Goal: Transaction & Acquisition: Purchase product/service

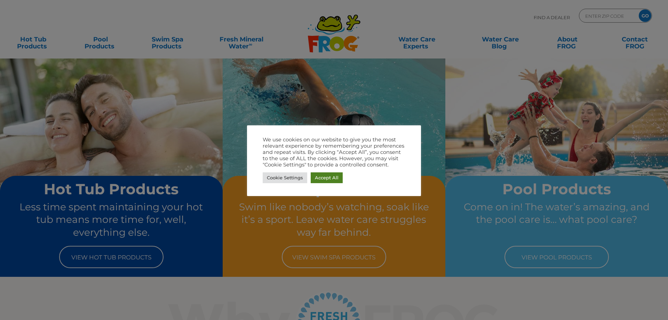
drag, startPoint x: 320, startPoint y: 178, endPoint x: 314, endPoint y: 178, distance: 5.6
click at [320, 178] on link "Accept All" at bounding box center [327, 177] width 32 height 11
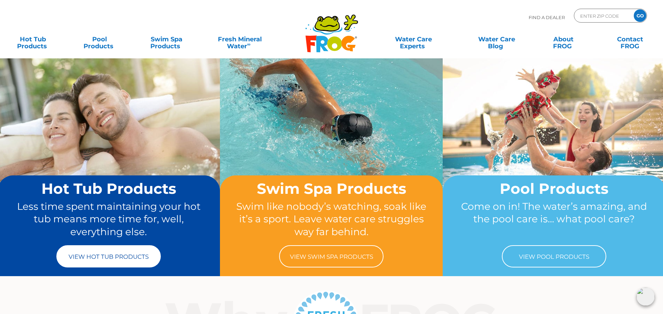
click at [99, 262] on link "View Hot Tub Products" at bounding box center [108, 257] width 104 height 22
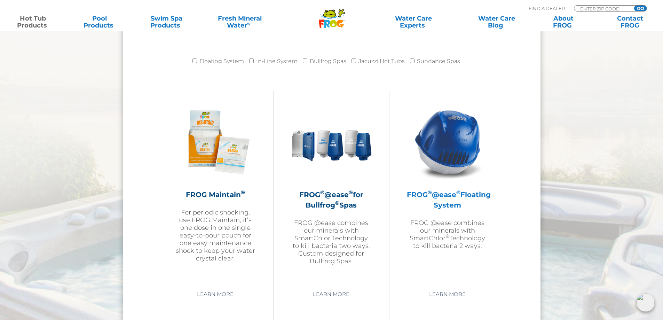
scroll to position [731, 0]
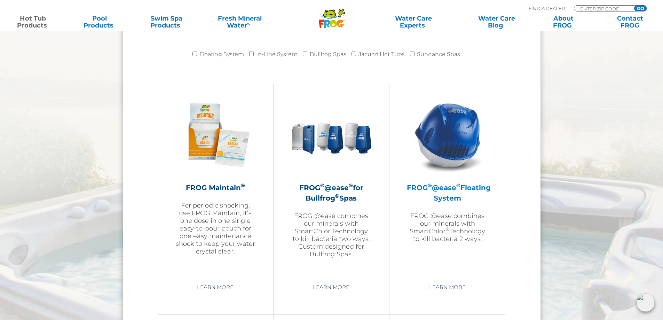
click at [450, 198] on h2 "FROG ® @ease ® Floating System" at bounding box center [447, 192] width 81 height 21
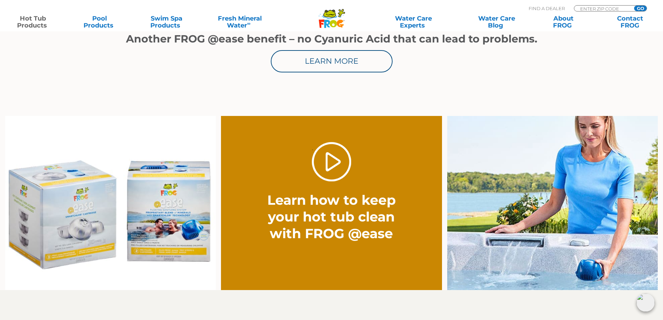
scroll to position [557, 0]
